Goal: Transaction & Acquisition: Subscribe to service/newsletter

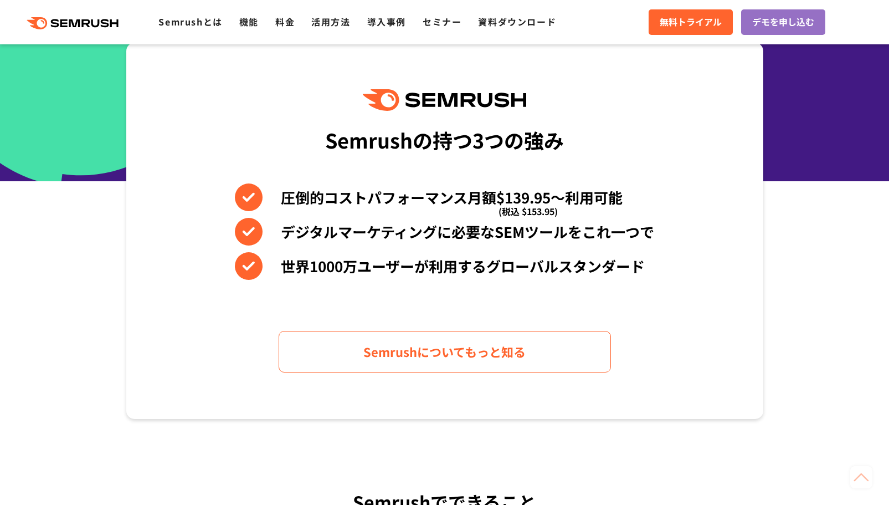
scroll to position [443, 0]
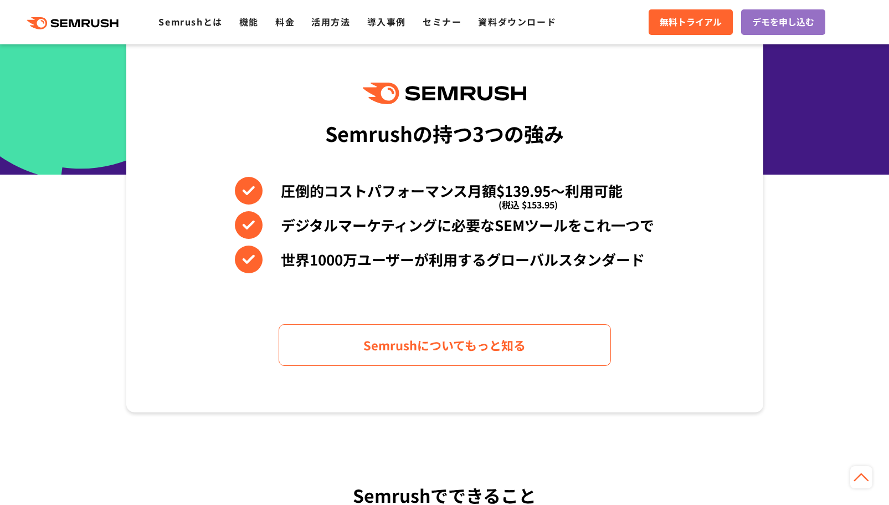
click at [503, 280] on div "Semrushの持つ3つの強み 圧倒的コストパフォーマンス月額$139.95〜利用可能 (税込 $153.95) デジタルマーケティングに必要なSEMツールを…" at bounding box center [444, 224] width 637 height 376
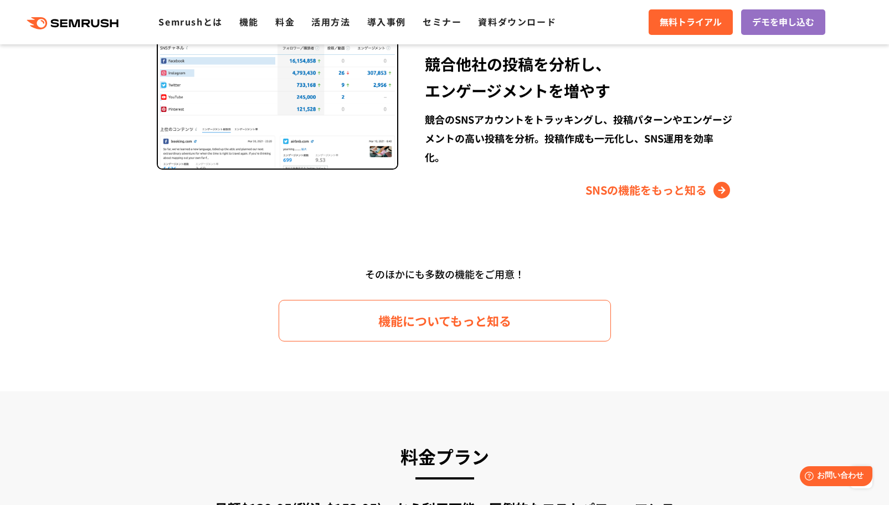
scroll to position [1552, 0]
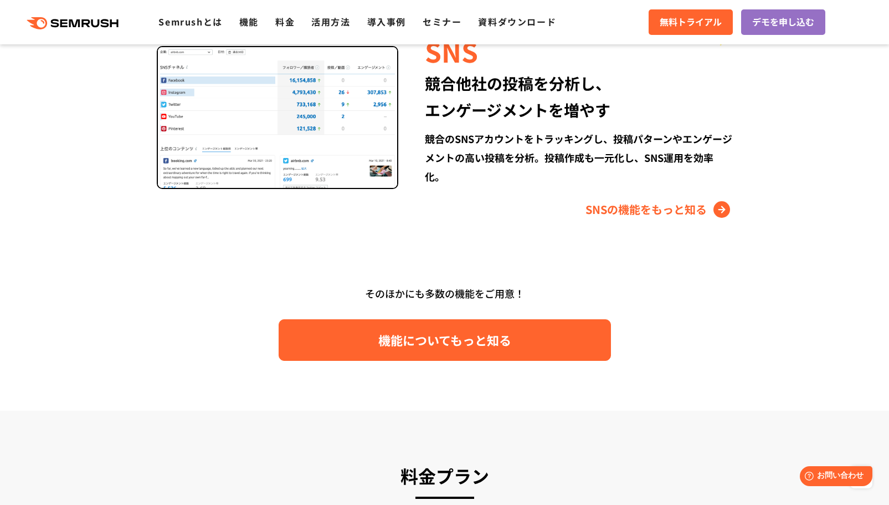
click at [466, 340] on span "機能についてもっと知る" at bounding box center [445, 339] width 133 height 19
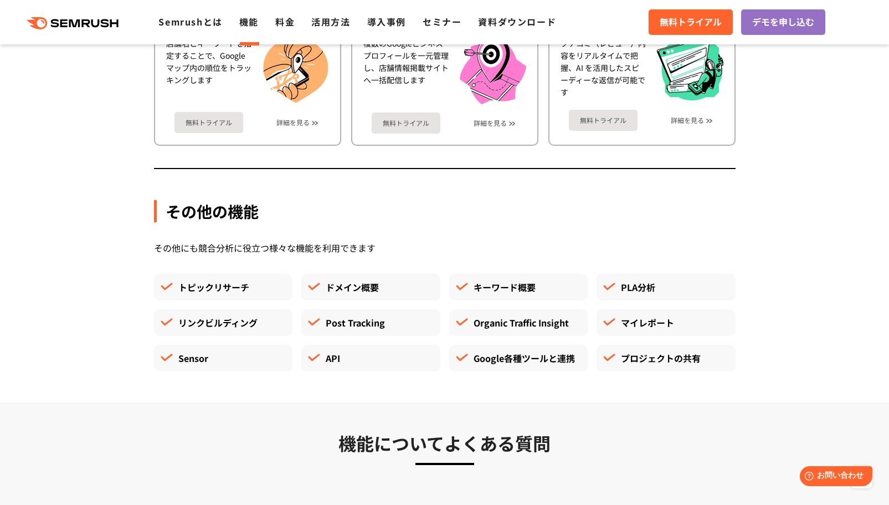
scroll to position [3048, 0]
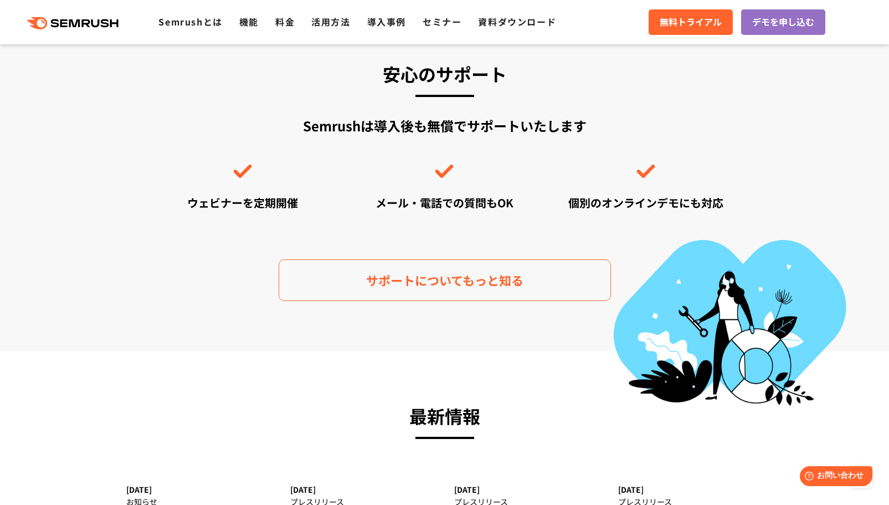
click at [868, 29] on div "無料トライアル デモを申し込む" at bounding box center [769, 21] width 241 height 25
